Goal: Task Accomplishment & Management: Complete application form

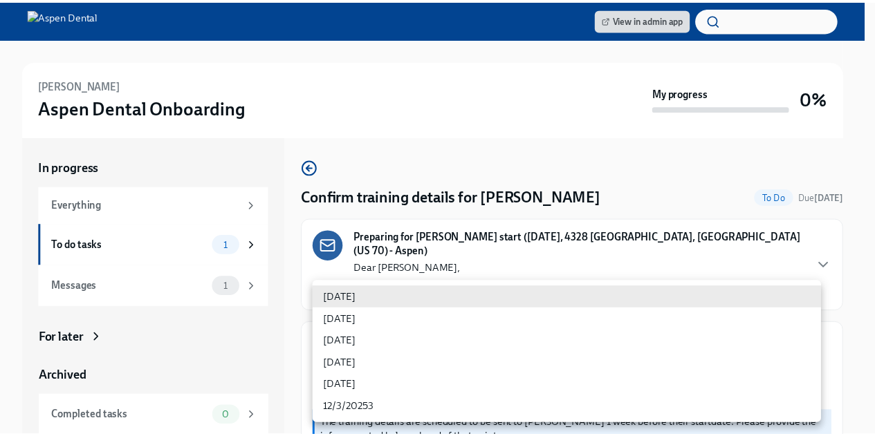
scroll to position [316, 0]
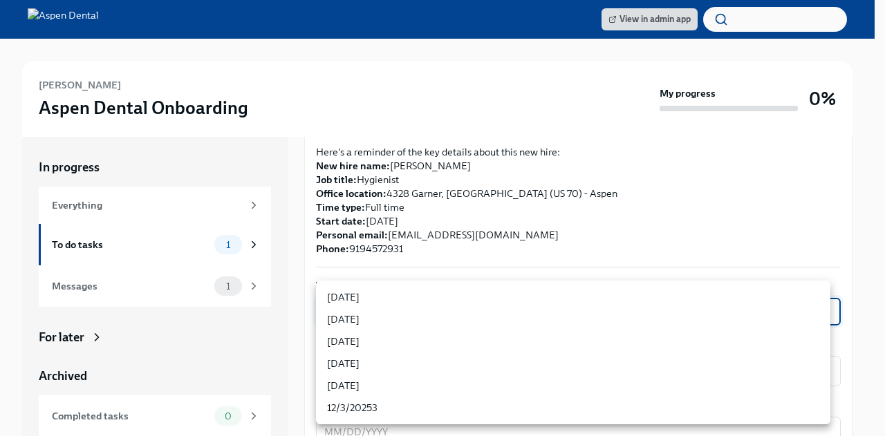
click at [571, 225] on div at bounding box center [442, 218] width 885 height 436
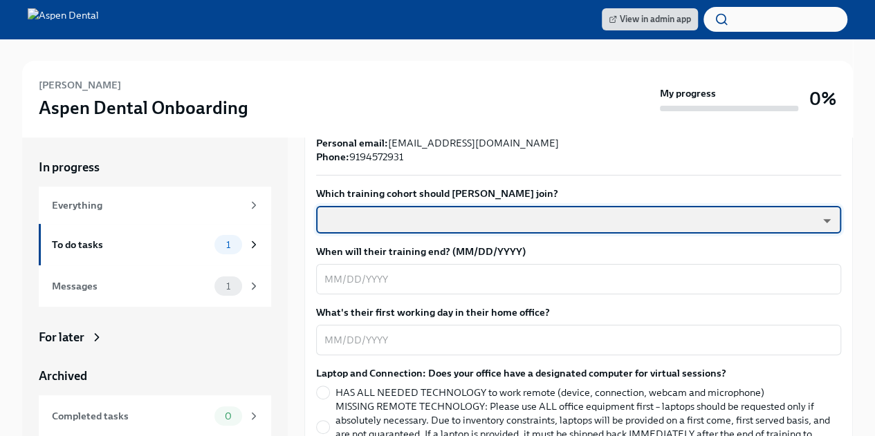
scroll to position [409, 0]
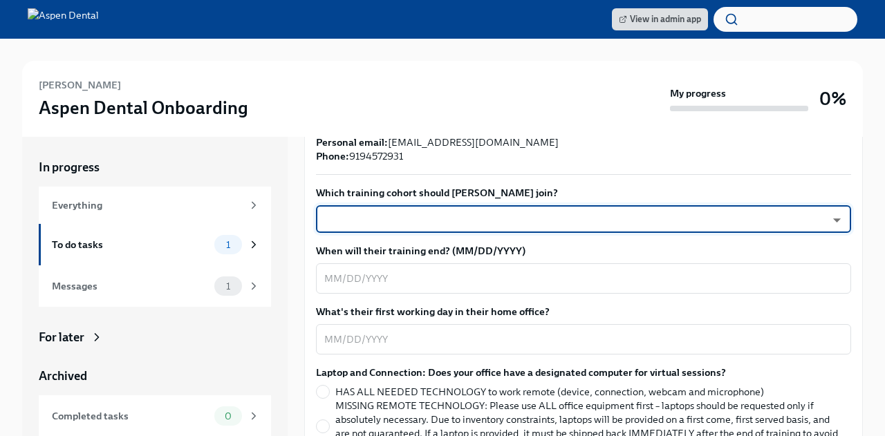
click at [591, 205] on body "View in admin app [PERSON_NAME] Aspen Dental Onboarding My progress 0% In progr…" at bounding box center [442, 237] width 885 height 475
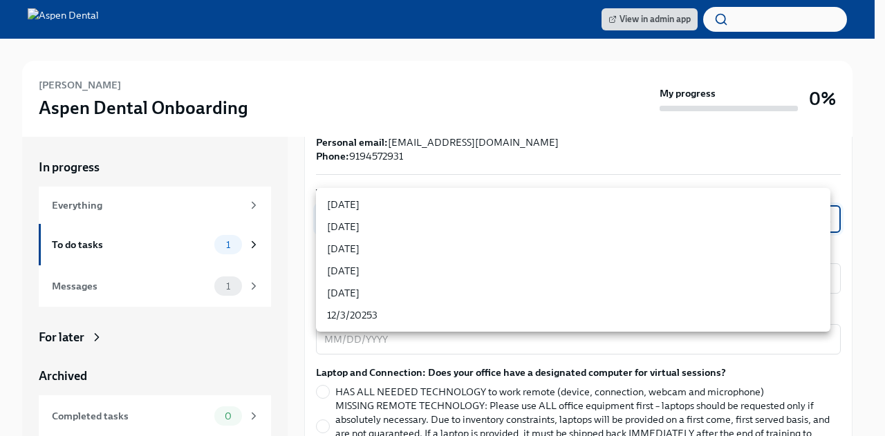
click at [355, 295] on li "[DATE]" at bounding box center [573, 293] width 514 height 22
type input "ZpBBO5CDG"
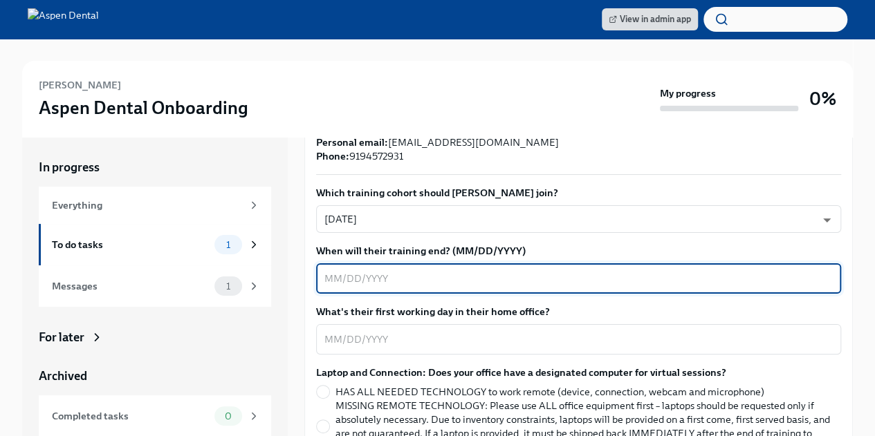
click at [371, 270] on textarea "When will their training end? (MM/DD/YYYY)" at bounding box center [578, 278] width 508 height 17
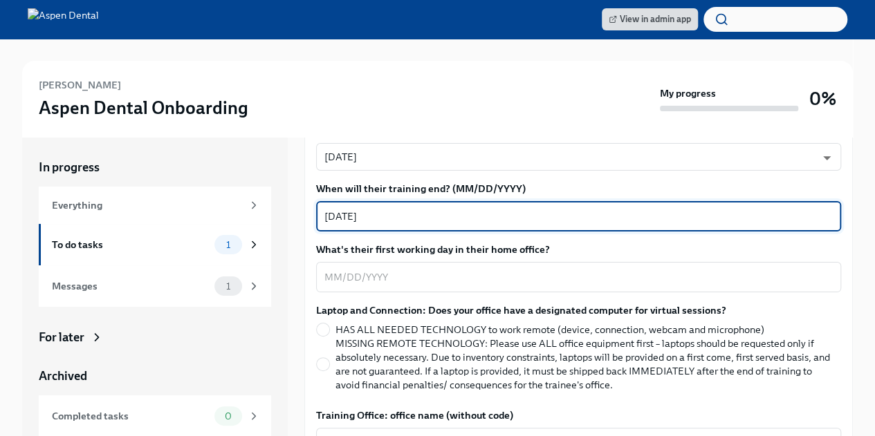
scroll to position [473, 0]
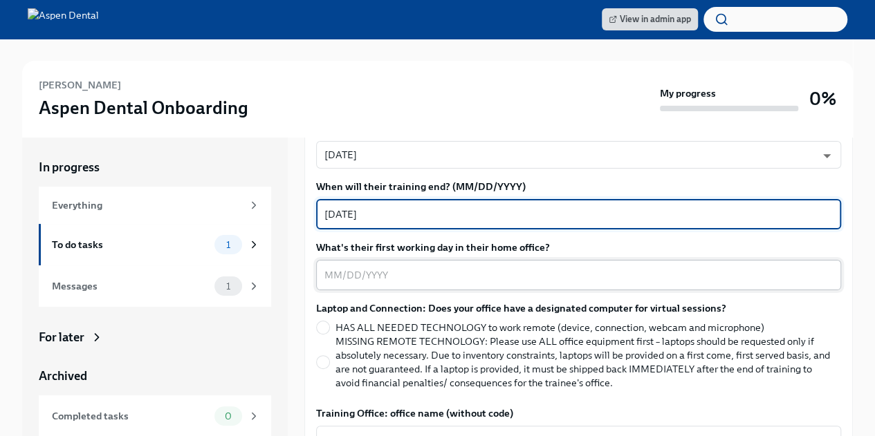
type textarea "[DATE]"
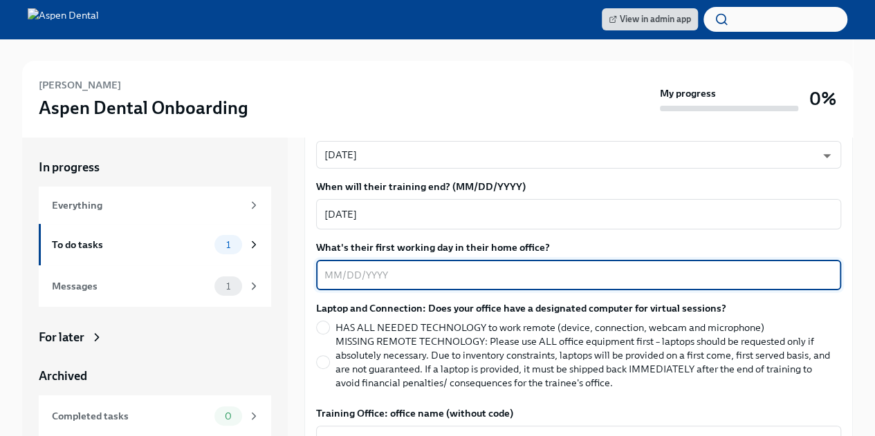
click at [337, 267] on textarea "What's their first working day in their home office?" at bounding box center [578, 275] width 508 height 17
type textarea "[DATE]"
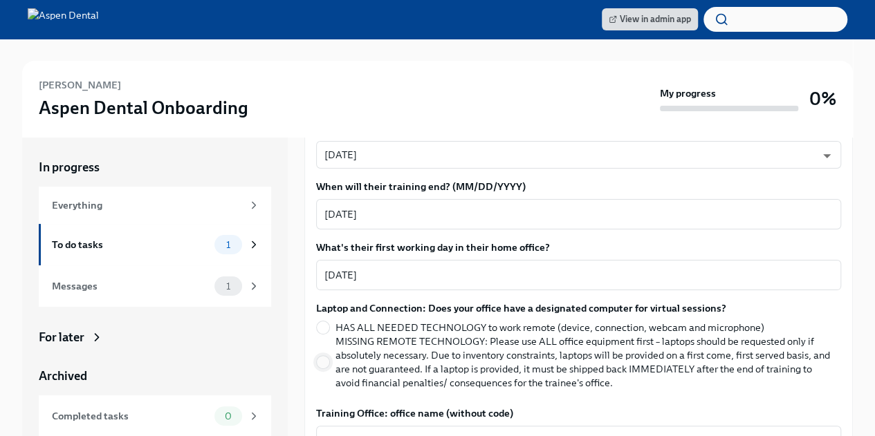
click at [324, 356] on input "MISSING REMOTE TECHNOLOGY: Please use ALL office equipment first – laptops shou…" at bounding box center [323, 362] width 12 height 12
radio input "true"
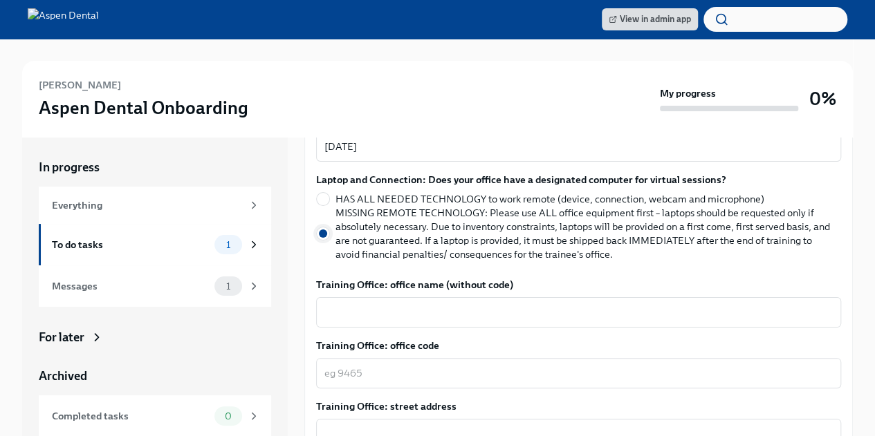
scroll to position [605, 0]
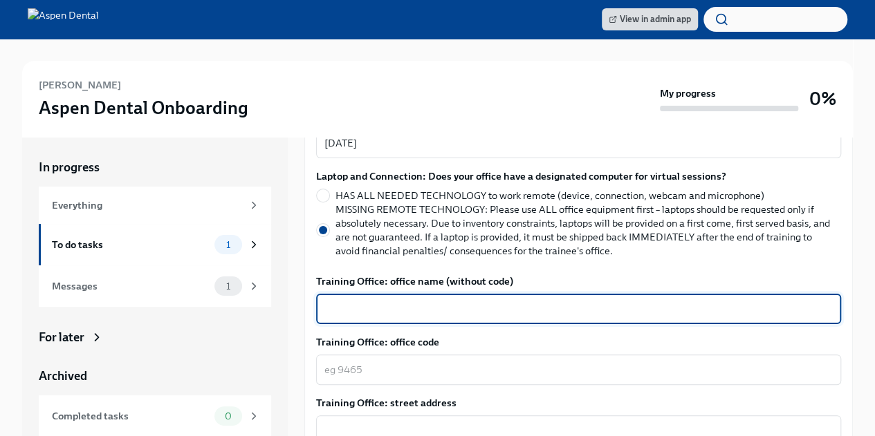
click at [360, 301] on textarea "Training Office: office name (without code)" at bounding box center [578, 309] width 508 height 17
type textarea "C"
type textarea "[PERSON_NAME][GEOGRAPHIC_DATA]"
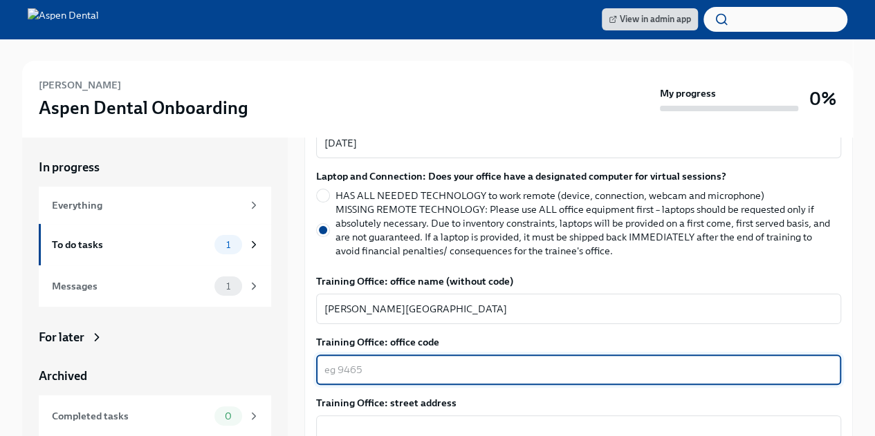
click at [334, 362] on textarea "Training Office: office code" at bounding box center [578, 370] width 508 height 17
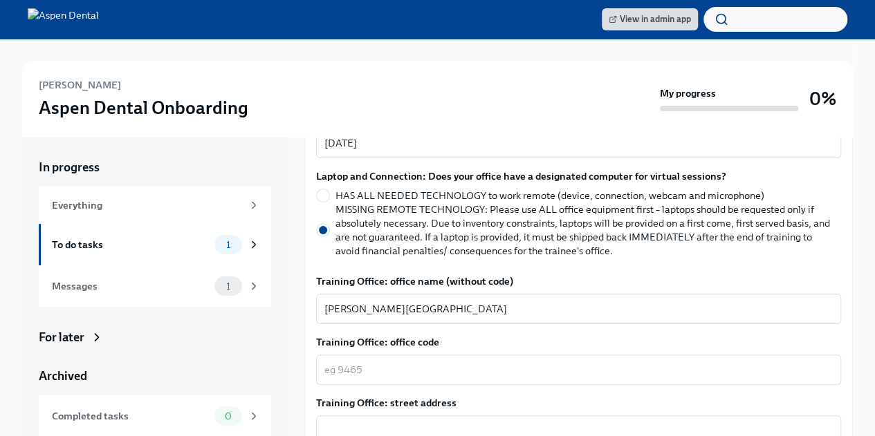
click at [586, 274] on label "Training Office: office name (without code)" at bounding box center [578, 281] width 525 height 14
click at [586, 301] on textarea "[PERSON_NAME][GEOGRAPHIC_DATA]" at bounding box center [578, 309] width 508 height 17
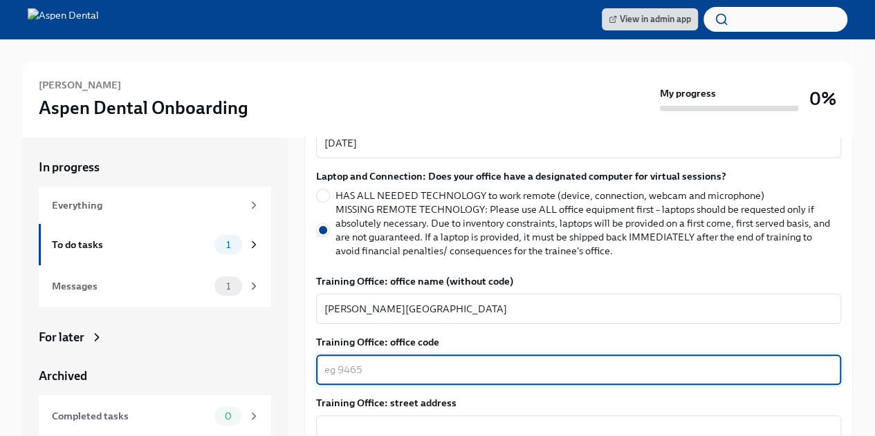
click at [384, 362] on textarea "Training Office: office code" at bounding box center [578, 370] width 508 height 17
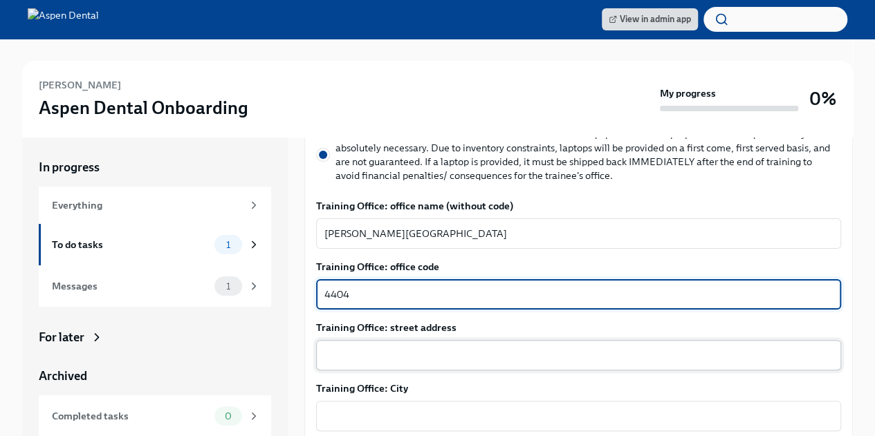
type textarea "4404"
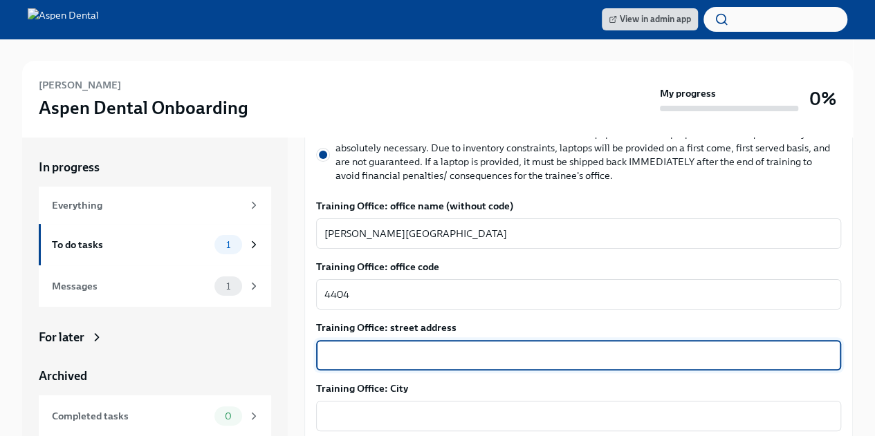
click at [387, 347] on textarea "Training Office: street address" at bounding box center [578, 355] width 508 height 17
type textarea "[STREET_ADDRESS]"
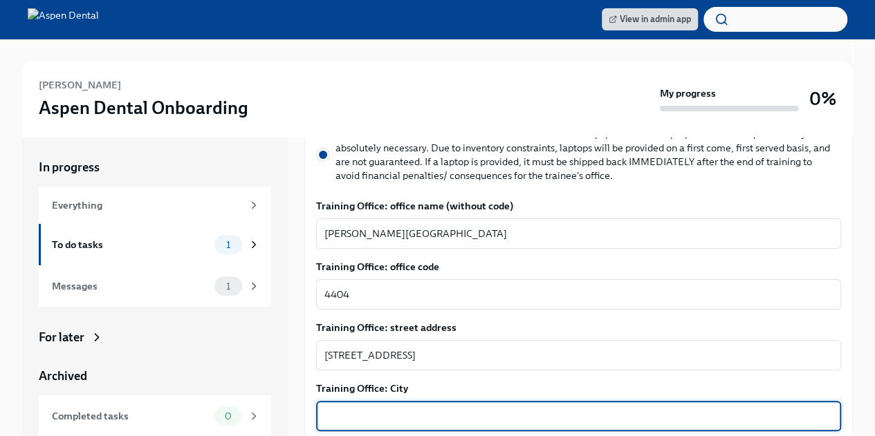
click at [389, 408] on textarea "Training Office: City" at bounding box center [578, 416] width 508 height 17
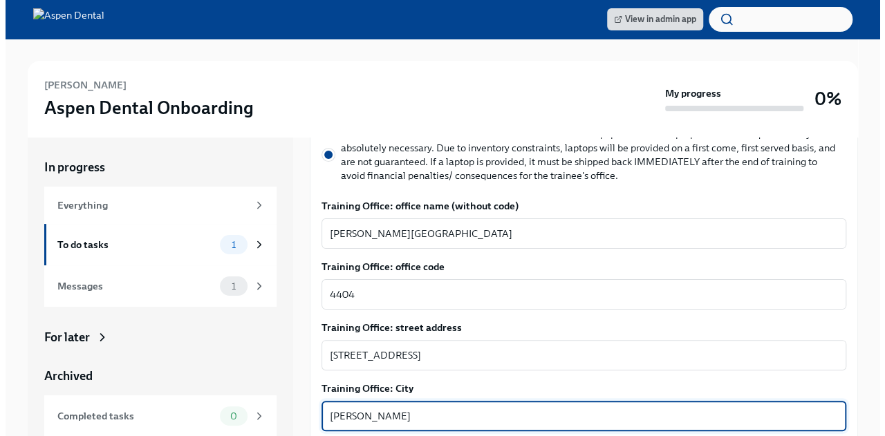
scroll to position [774, 0]
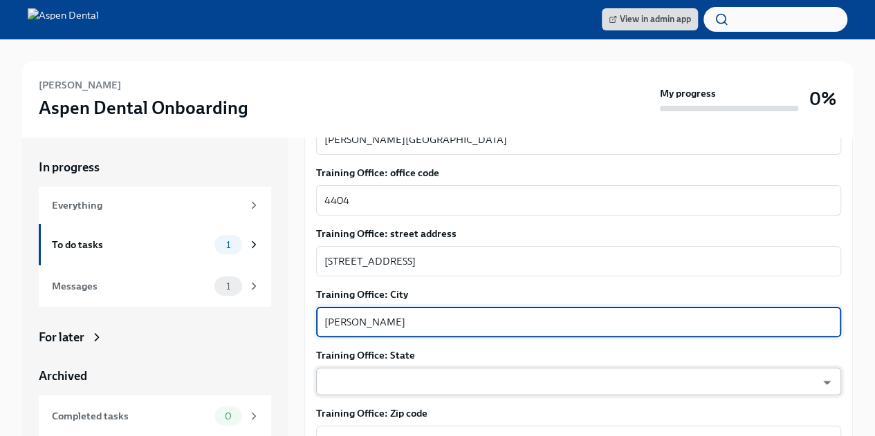
type textarea "[PERSON_NAME]"
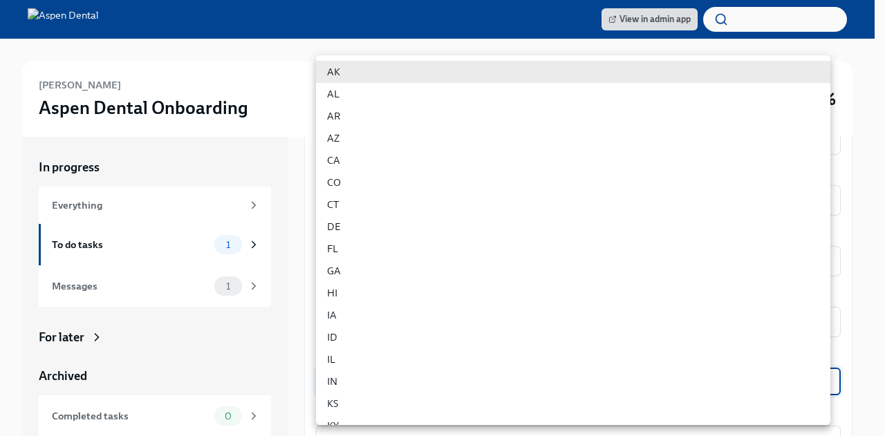
click at [408, 357] on body "View in admin app [PERSON_NAME] Aspen Dental Onboarding My progress 0% In progr…" at bounding box center [442, 237] width 885 height 475
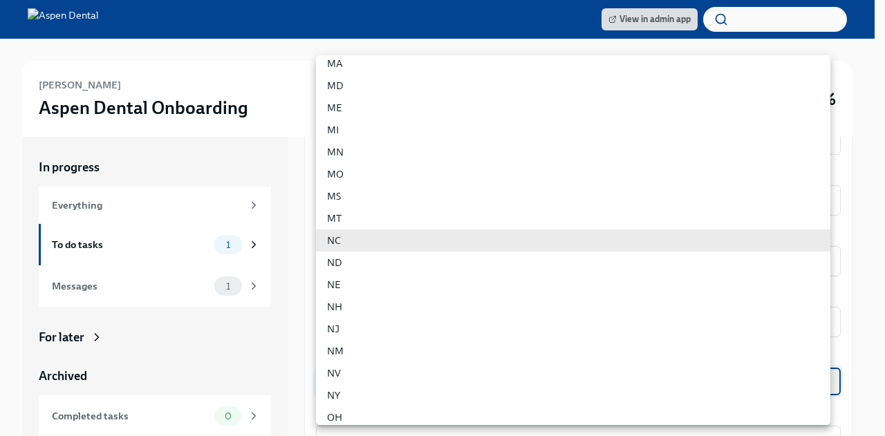
type input "yEW7NZ3w7"
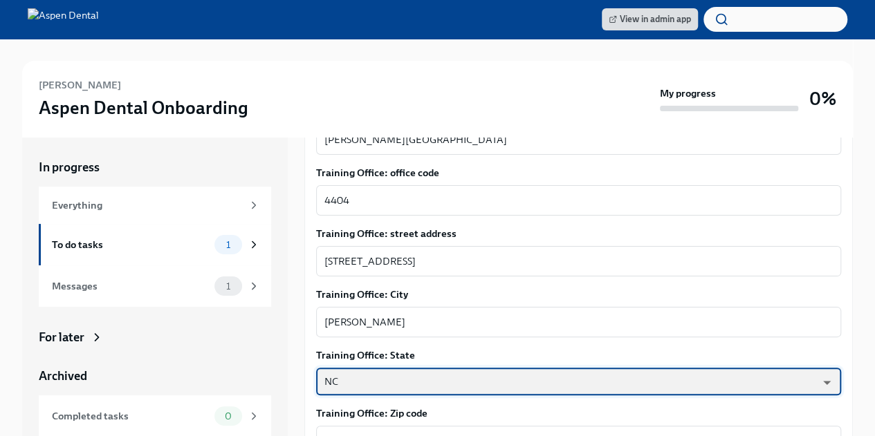
scroll to position [879, 0]
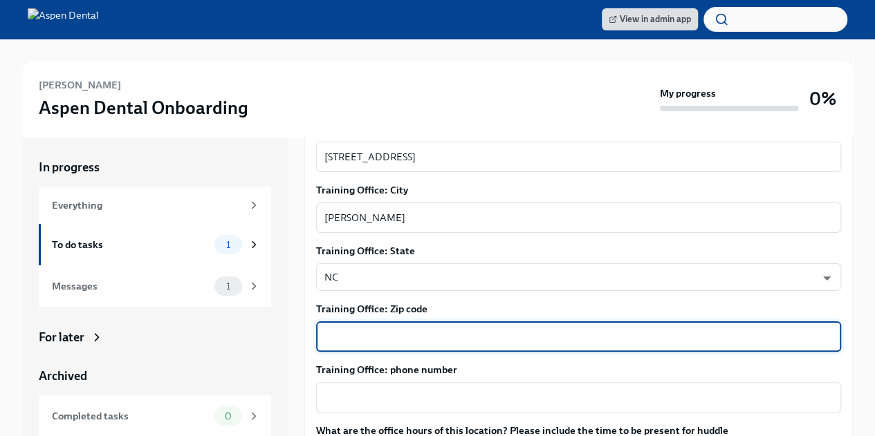
click at [413, 328] on textarea "Training Office: Zip code" at bounding box center [578, 336] width 508 height 17
type textarea "27529"
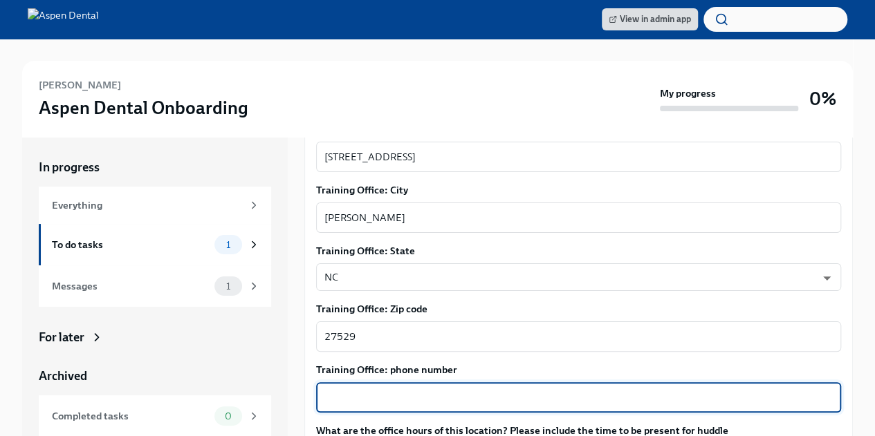
click at [413, 389] on textarea "Training Office: phone number" at bounding box center [578, 397] width 508 height 17
type textarea "8"
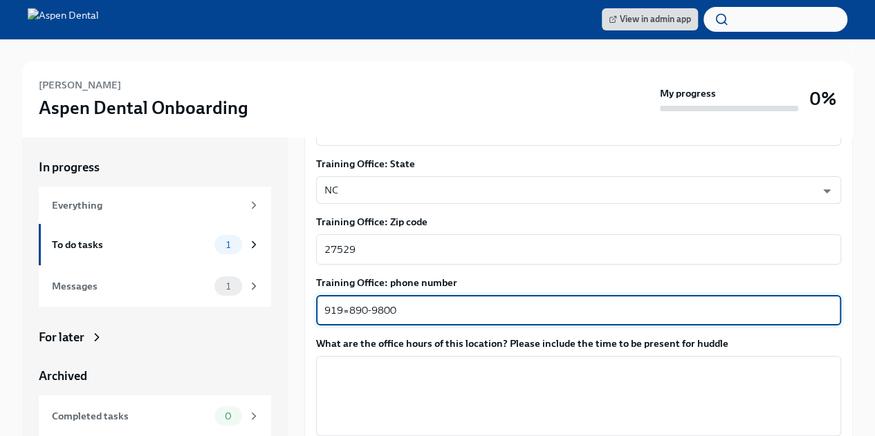
scroll to position [969, 0]
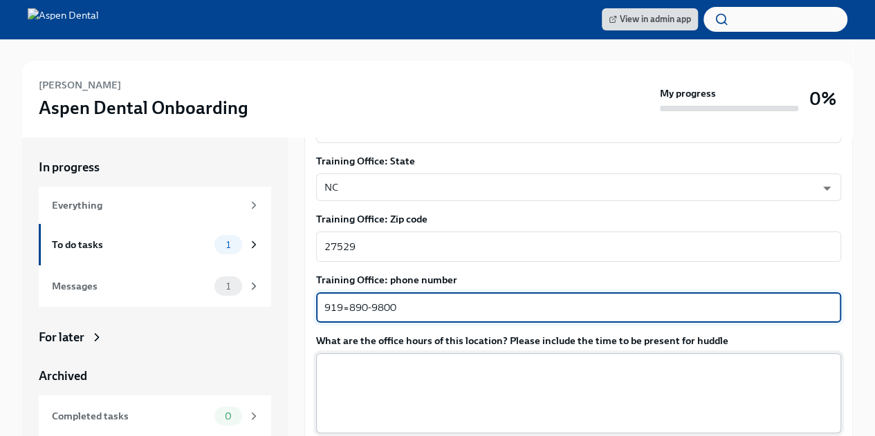
type textarea "919=890-9800"
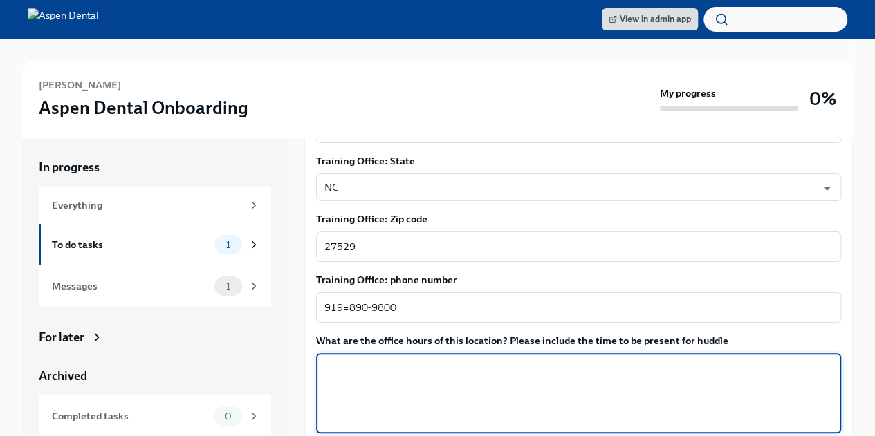
click at [412, 363] on textarea "What are the office hours of this location? Please include the time to be prese…" at bounding box center [578, 393] width 508 height 66
click at [360, 371] on textarea "[DATE] 8am-6pm [DATE] 7:30am-5:30pm [DATE]" at bounding box center [578, 393] width 508 height 66
drag, startPoint x: 373, startPoint y: 388, endPoint x: 324, endPoint y: 388, distance: 49.1
click at [324, 388] on textarea "[DATE] 8am-6pm [DATE]-[DATE] 7:30am-5:30pm [DATE]" at bounding box center [578, 393] width 508 height 66
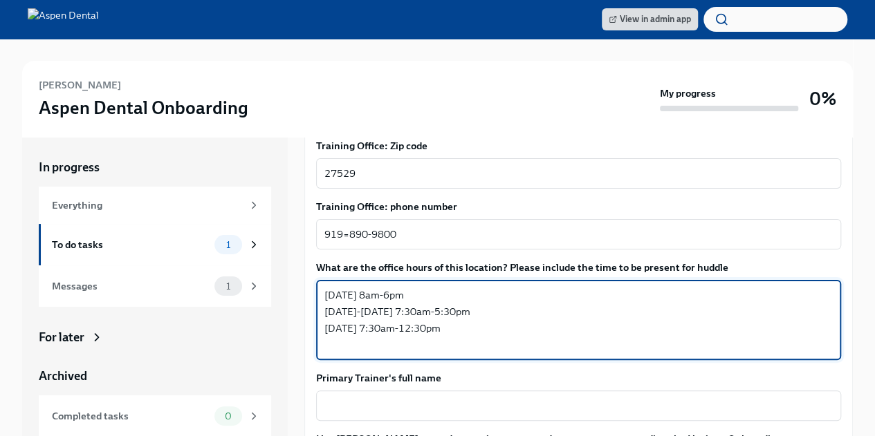
scroll to position [1044, 0]
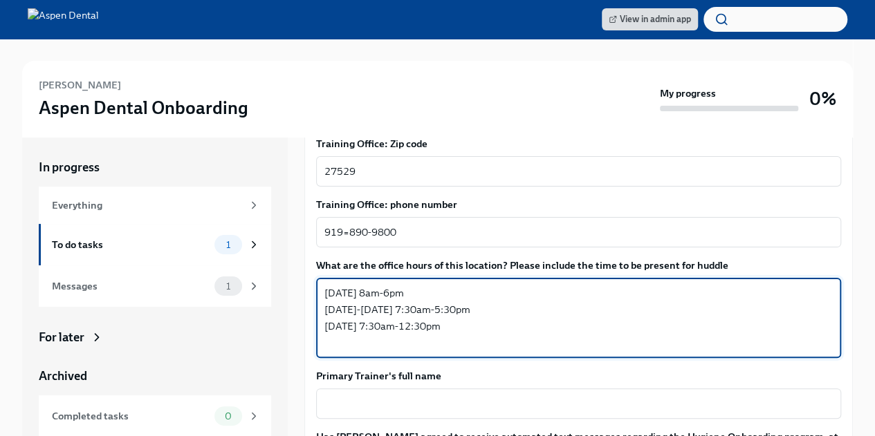
type textarea "[DATE] 8am-6pm [DATE]-[DATE] 7:30am-5:30pm [DATE] 7:30am-12:30pm"
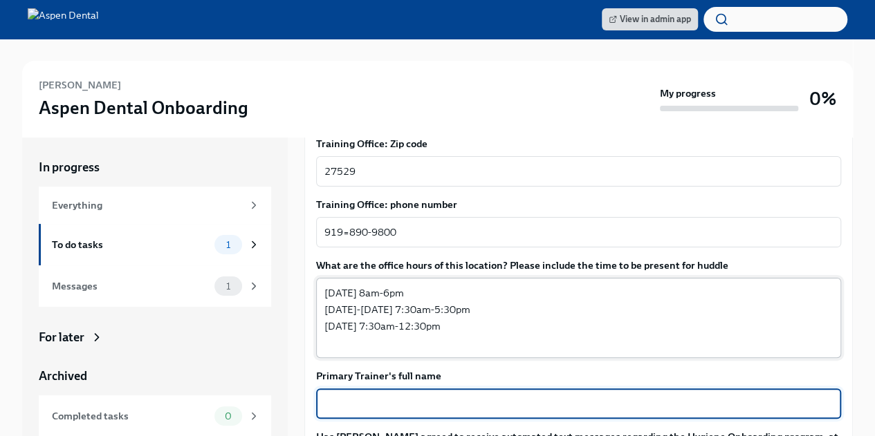
click at [324, 395] on textarea "Primary Trainer's full name" at bounding box center [578, 403] width 508 height 17
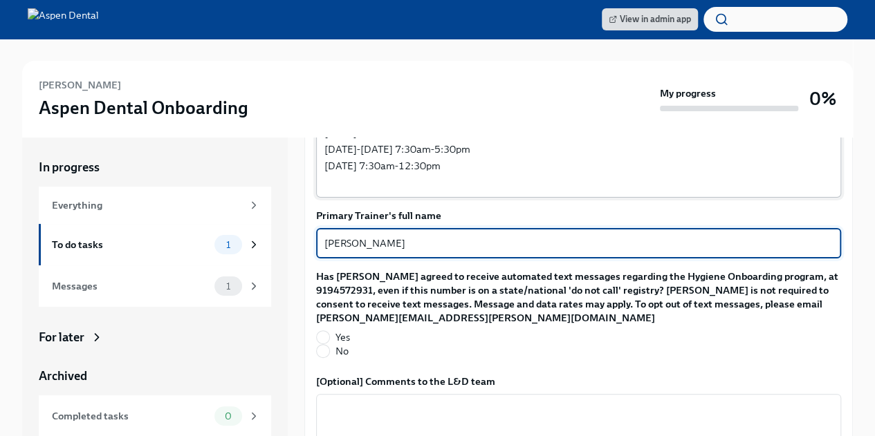
scroll to position [1211, 0]
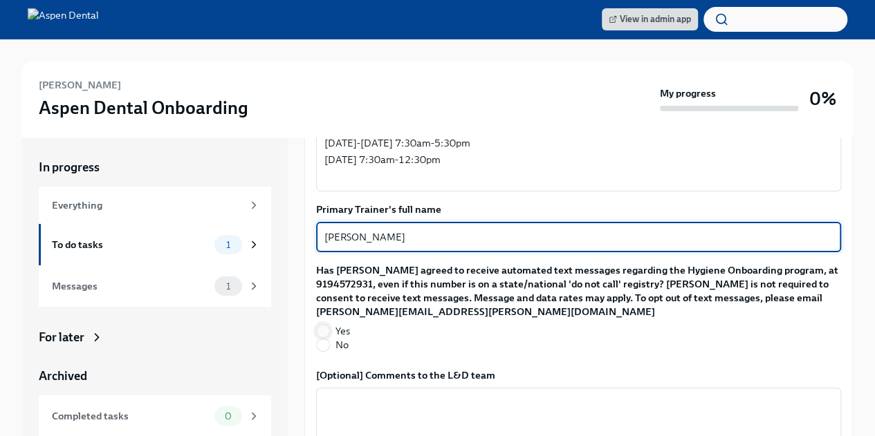
type textarea "[PERSON_NAME]"
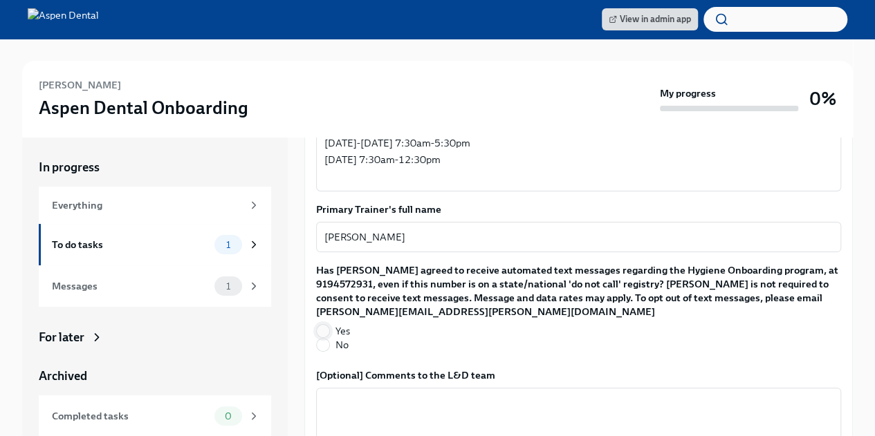
click at [325, 325] on input "Yes" at bounding box center [323, 331] width 12 height 12
radio input "true"
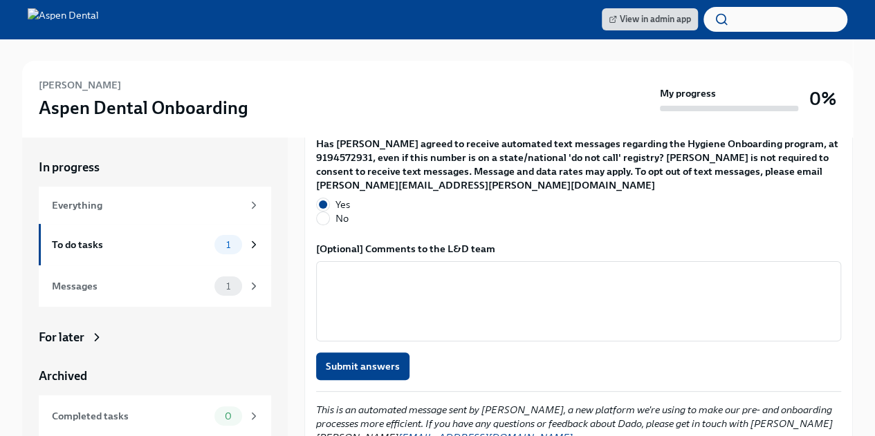
scroll to position [1342, 0]
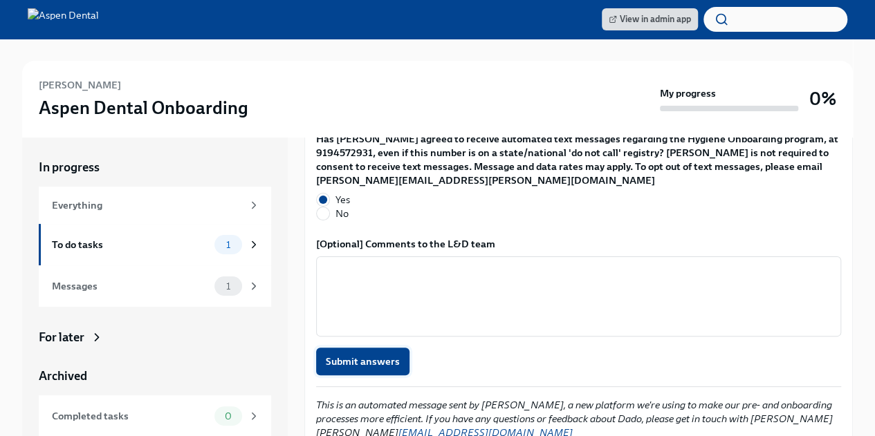
click at [371, 355] on span "Submit answers" at bounding box center [363, 362] width 74 height 14
